Goal: Information Seeking & Learning: Learn about a topic

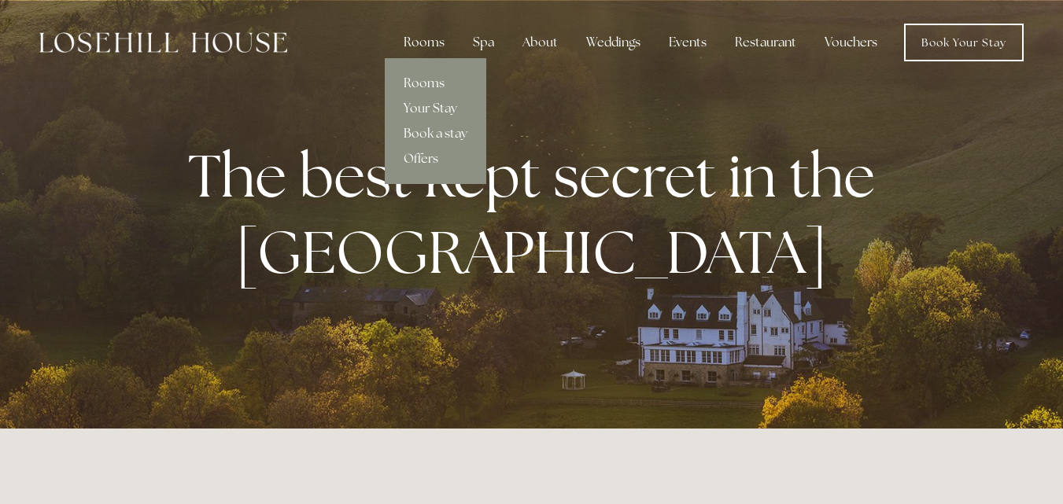
click at [441, 80] on link "Rooms" at bounding box center [435, 83] width 101 height 25
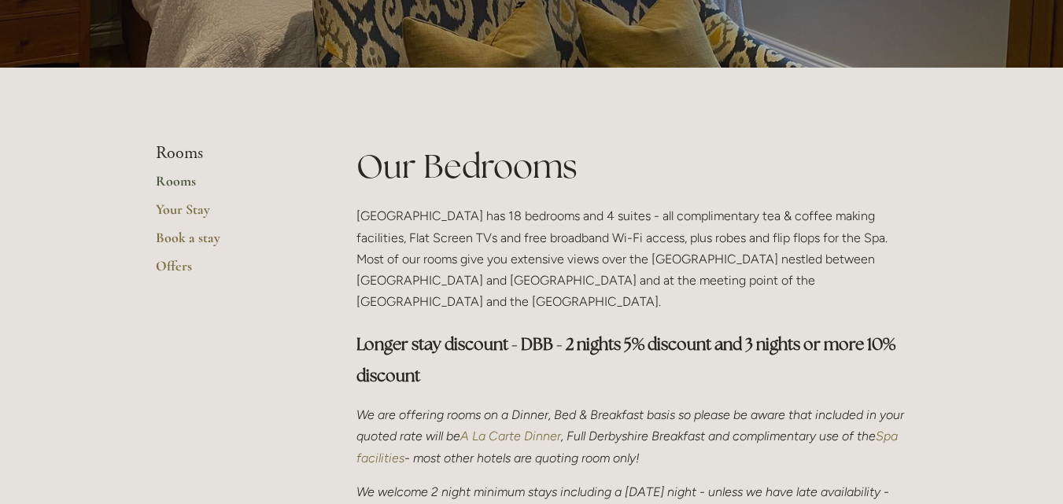
scroll to position [243, 0]
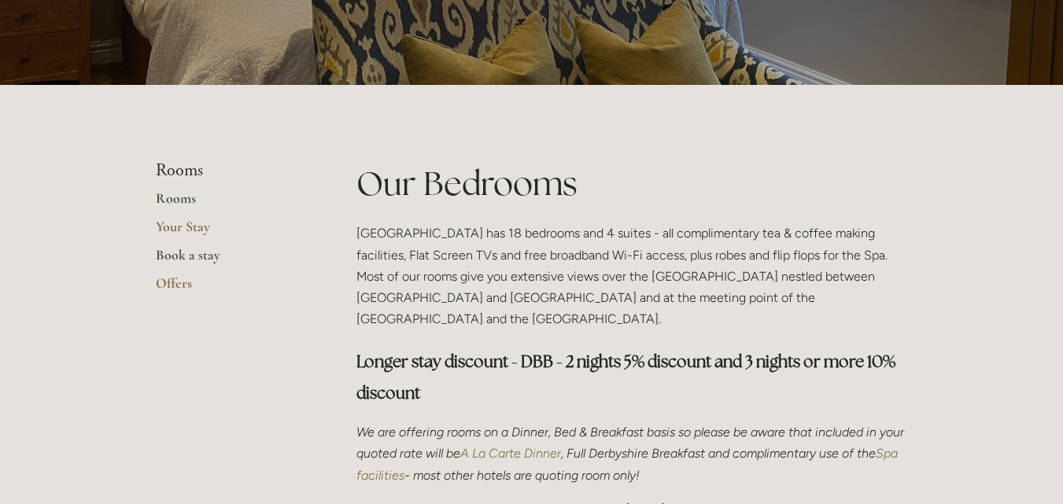
click at [202, 258] on link "Book a stay" at bounding box center [231, 260] width 150 height 28
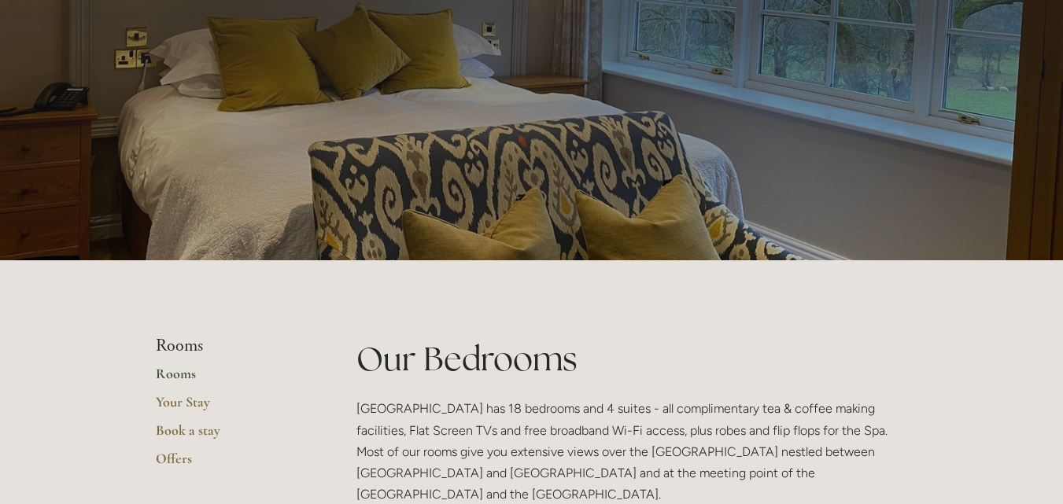
scroll to position [0, 0]
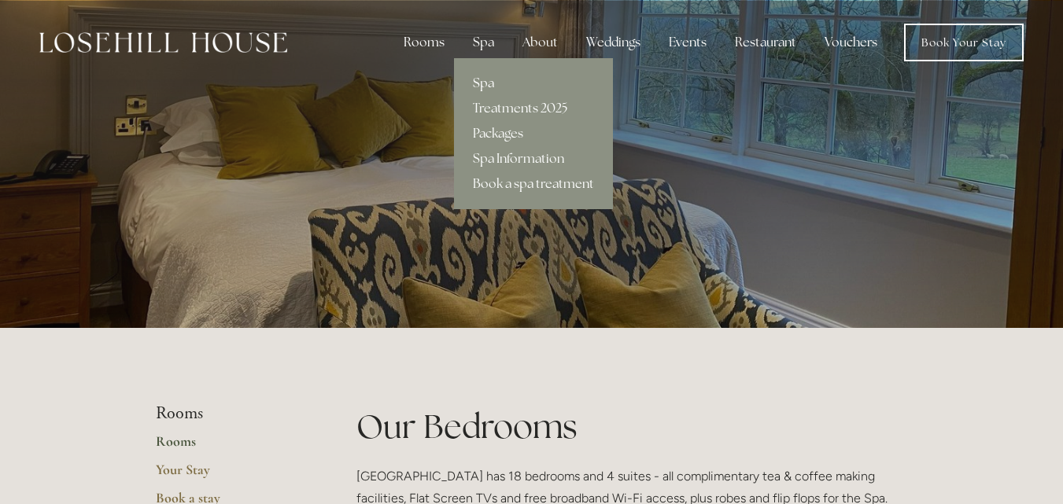
click at [488, 73] on link "Spa" at bounding box center [533, 83] width 159 height 25
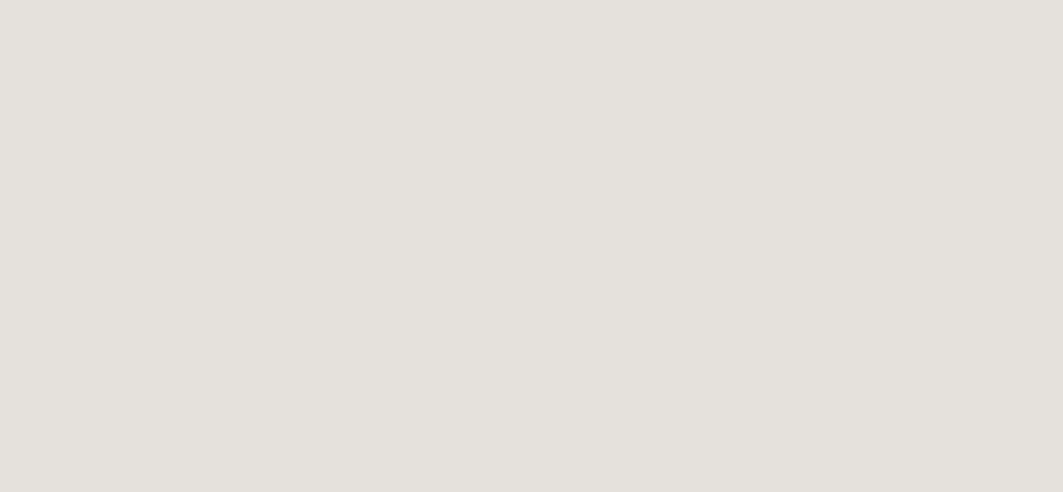
scroll to position [72, 0]
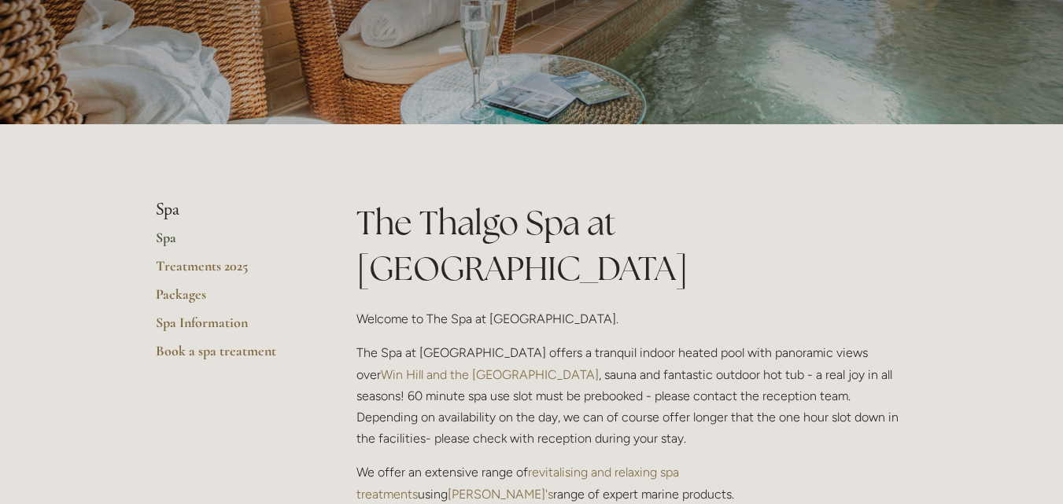
scroll to position [218, 0]
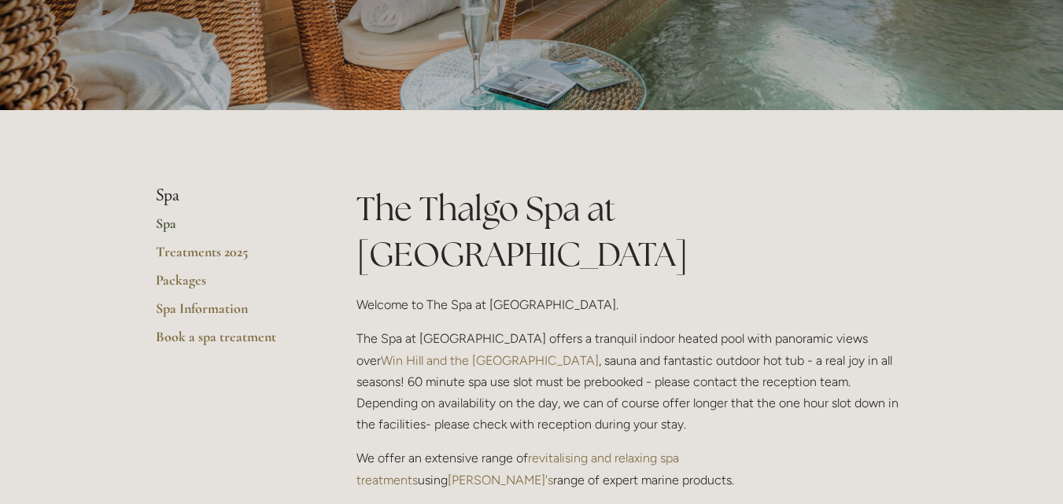
click at [164, 223] on link "Spa" at bounding box center [231, 229] width 150 height 28
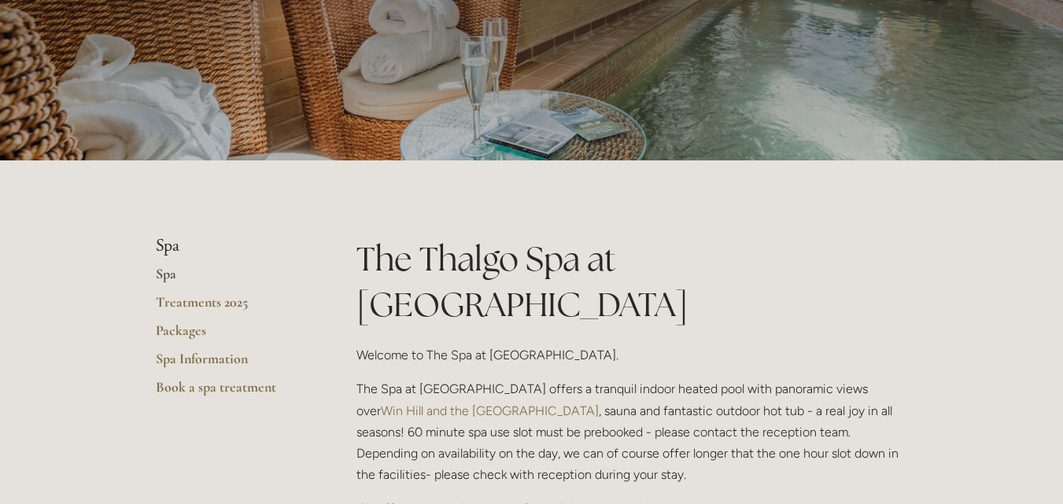
scroll to position [186, 0]
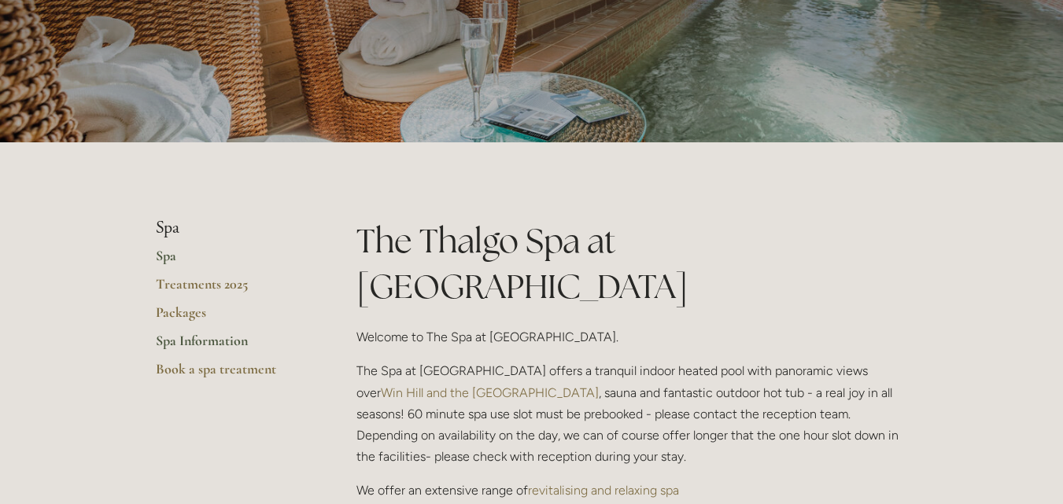
click at [204, 349] on link "Spa Information" at bounding box center [231, 346] width 150 height 28
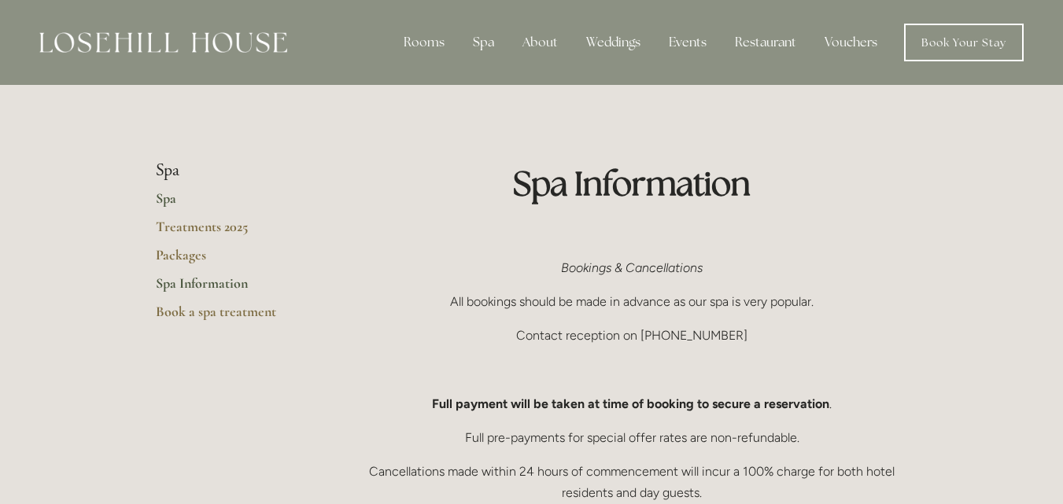
click at [160, 201] on link "Spa" at bounding box center [231, 204] width 150 height 28
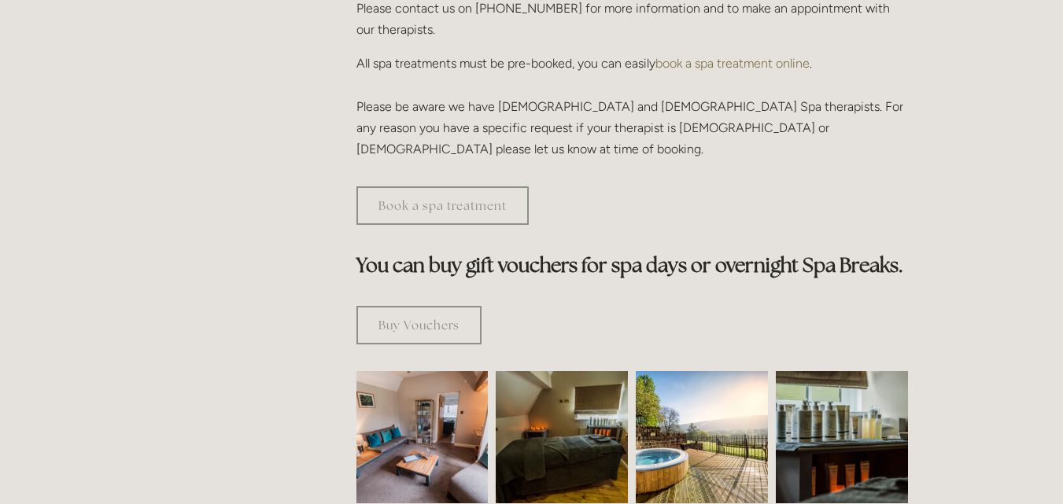
scroll to position [771, 0]
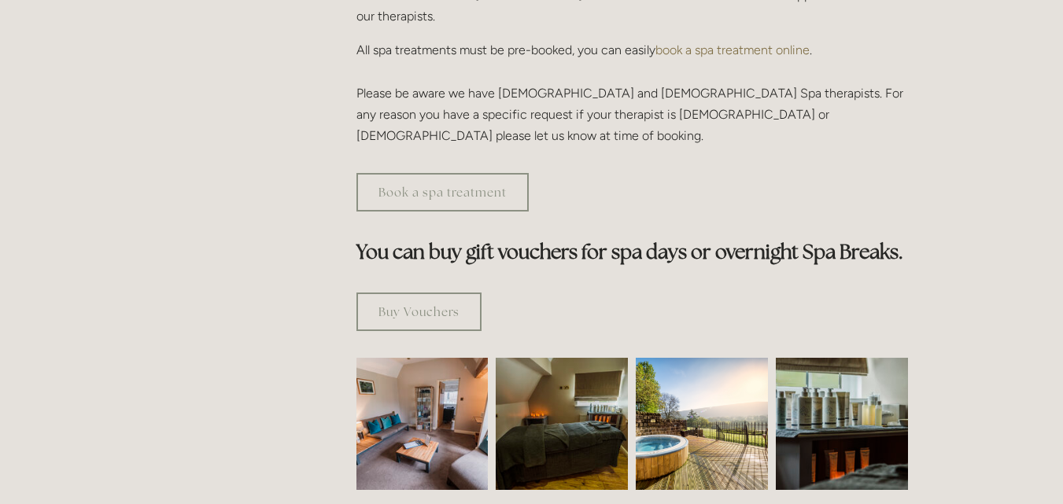
click at [411, 402] on img at bounding box center [422, 424] width 198 height 132
click at [556, 404] on img at bounding box center [562, 424] width 198 height 132
click at [670, 386] on img at bounding box center [702, 424] width 132 height 132
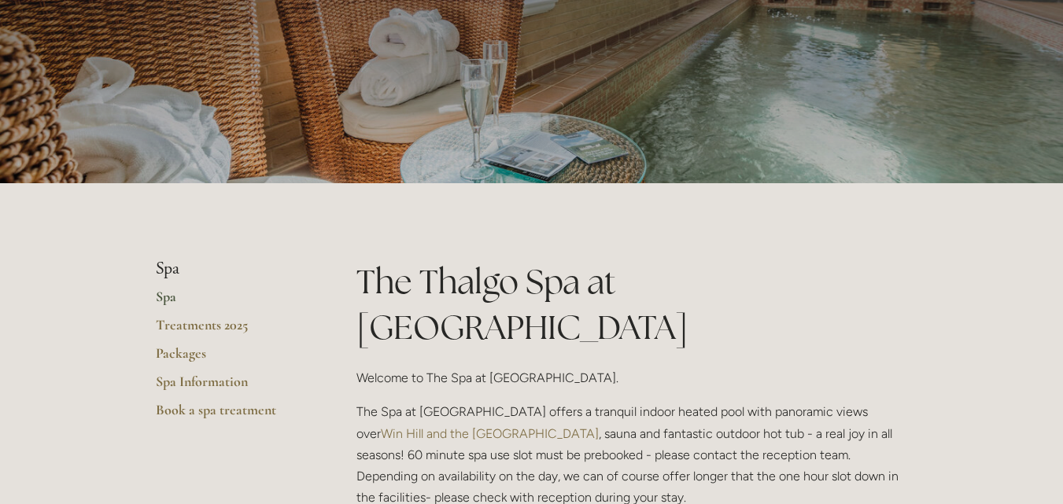
scroll to position [0, 0]
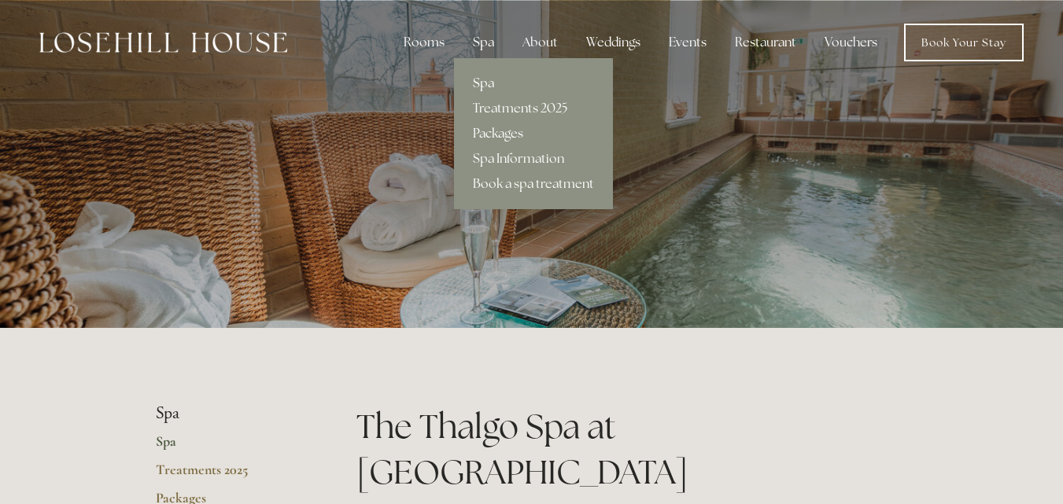
click at [496, 128] on link "Packages" at bounding box center [533, 133] width 159 height 25
click at [500, 124] on link "Packages" at bounding box center [533, 133] width 159 height 25
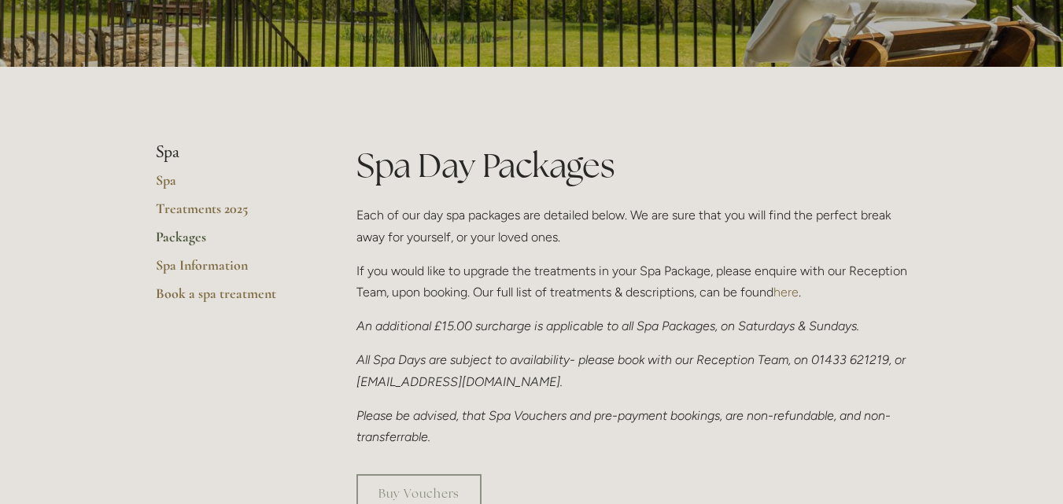
scroll to position [276, 0]
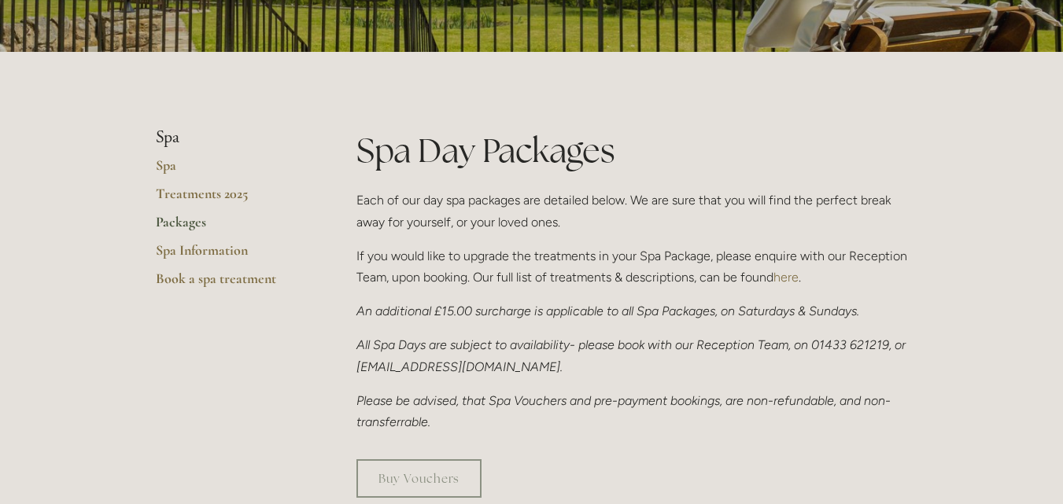
click at [183, 225] on link "Packages" at bounding box center [231, 227] width 150 height 28
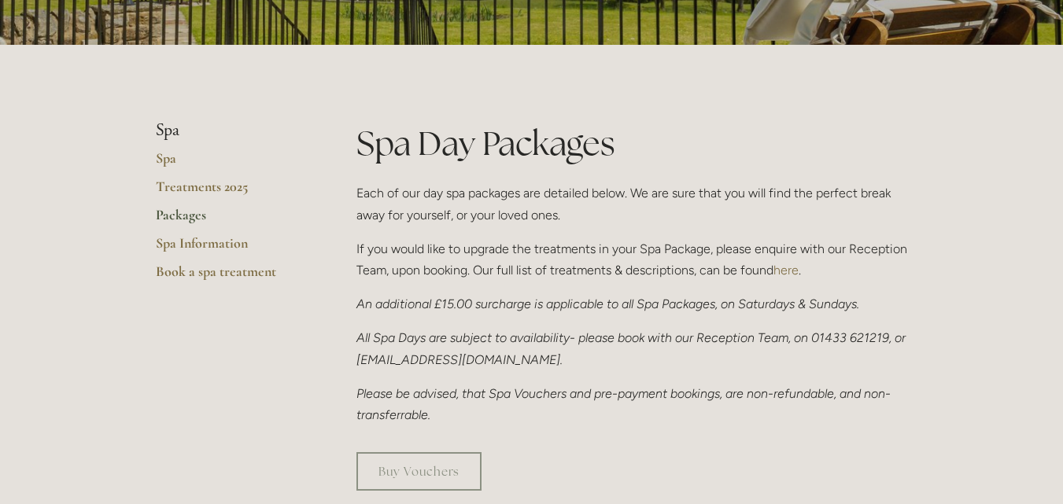
scroll to position [304, 0]
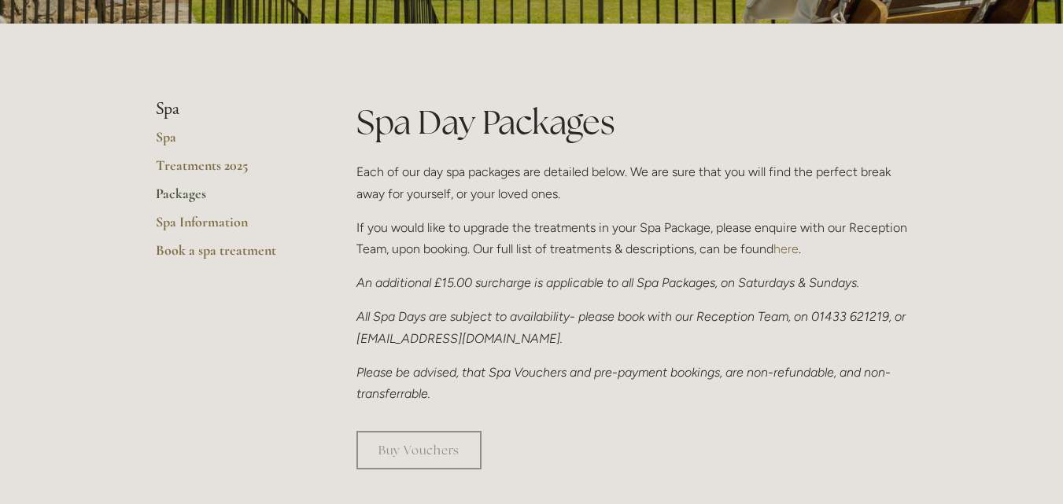
click at [179, 202] on link "Packages" at bounding box center [231, 199] width 150 height 28
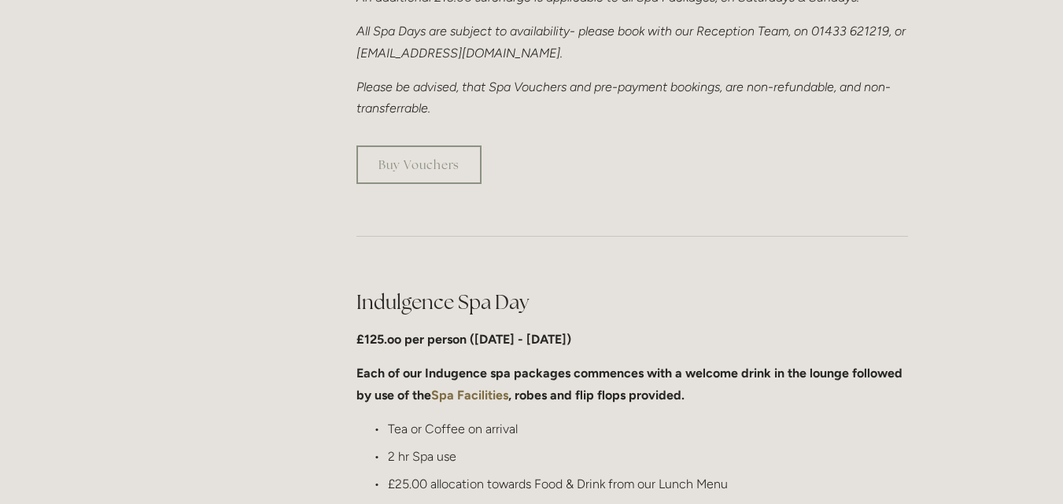
scroll to position [632, 0]
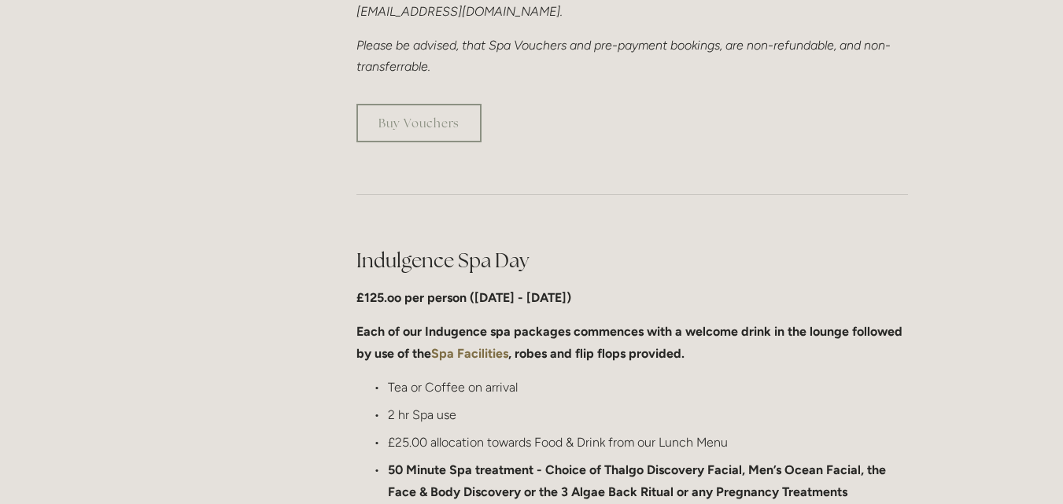
drag, startPoint x: 1068, startPoint y: 496, endPoint x: 633, endPoint y: 157, distance: 551.6
click at [633, 157] on div at bounding box center [632, 195] width 578 height 78
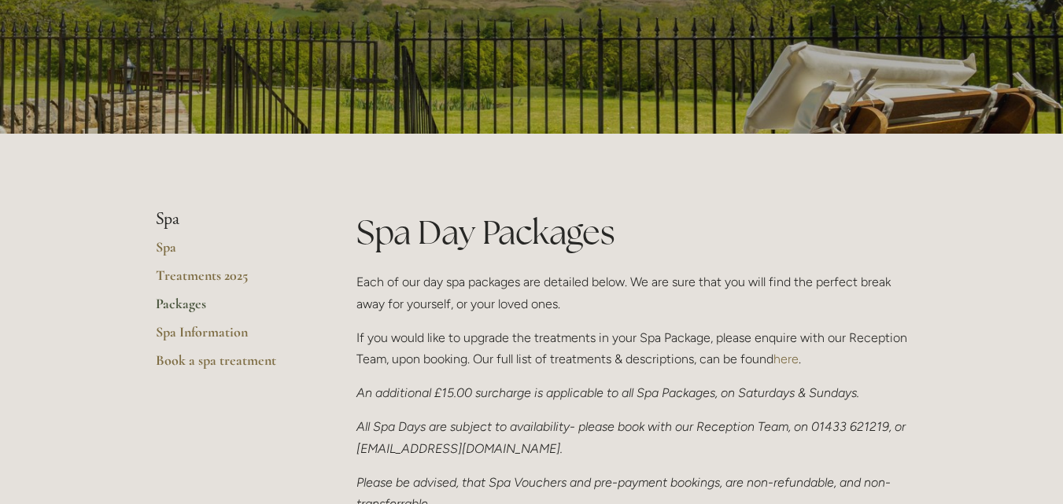
scroll to position [0, 0]
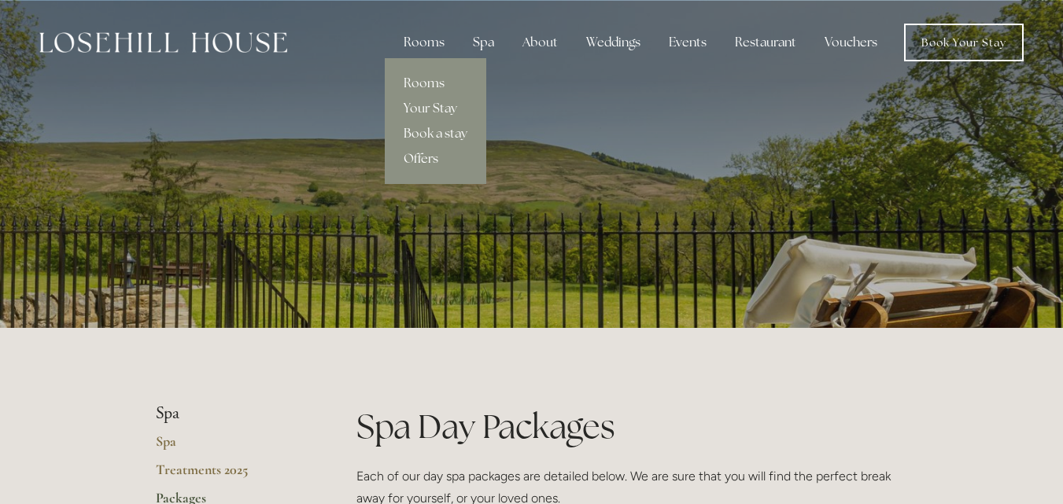
click at [419, 157] on link "Offers" at bounding box center [435, 158] width 101 height 25
click at [429, 163] on link "Offers" at bounding box center [435, 158] width 101 height 25
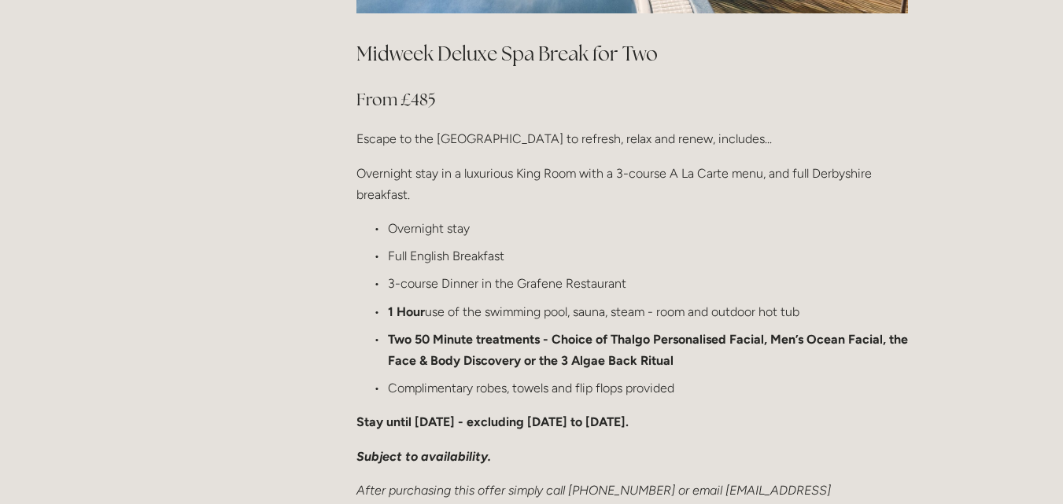
scroll to position [1857, 0]
